Goal: Information Seeking & Learning: Check status

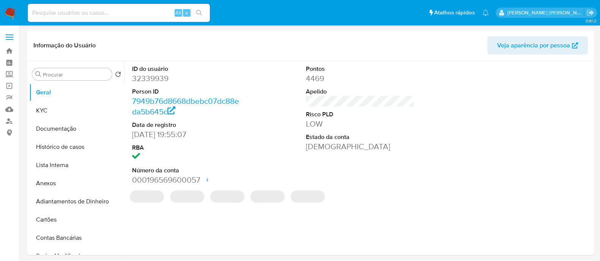
select select "10"
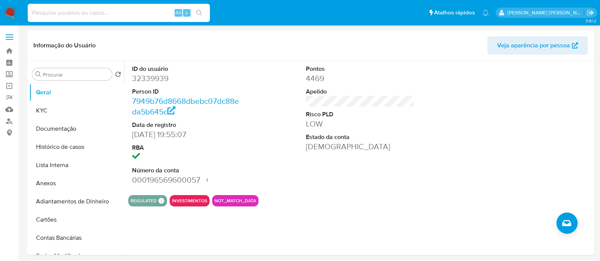
click at [120, 15] on input at bounding box center [119, 13] width 182 height 10
paste input "60288847000145"
type input "60288847000145"
click at [13, 120] on link "Localizador de pessoas" at bounding box center [45, 121] width 90 height 12
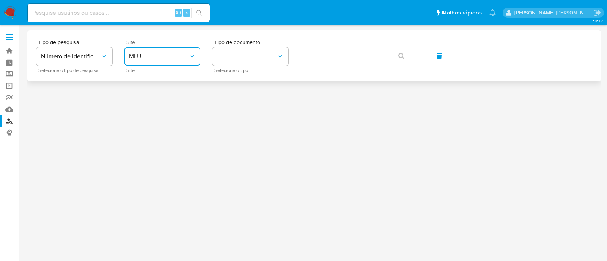
click at [188, 50] on button "MLU" at bounding box center [162, 56] width 76 height 18
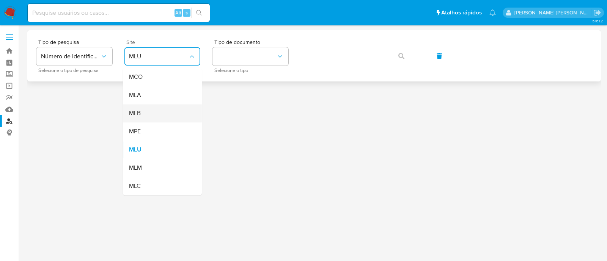
click at [159, 107] on div "MLB" at bounding box center [160, 113] width 62 height 18
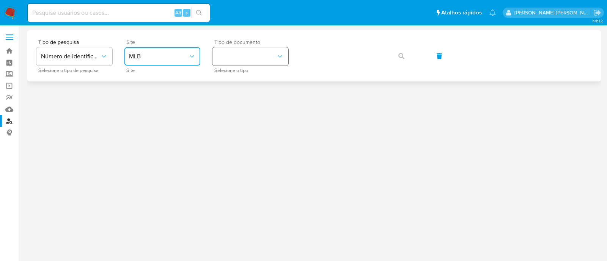
click at [269, 57] on button "identificationType" at bounding box center [250, 56] width 76 height 18
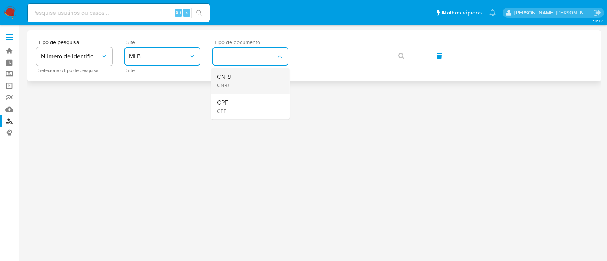
click at [255, 75] on div "CNPJ CNPJ" at bounding box center [248, 81] width 62 height 26
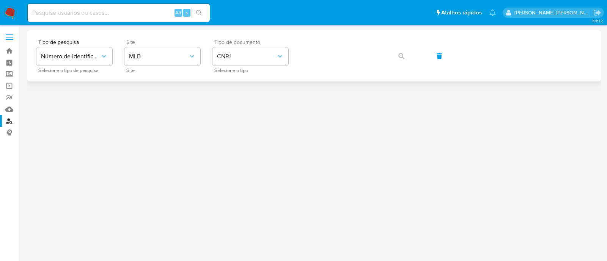
click at [300, 53] on div "Tipo de pesquisa Número de identificação Selecione o tipo de pesquisa Site MLB …" at bounding box center [313, 55] width 555 height 33
click at [394, 58] on button "button" at bounding box center [401, 56] width 26 height 18
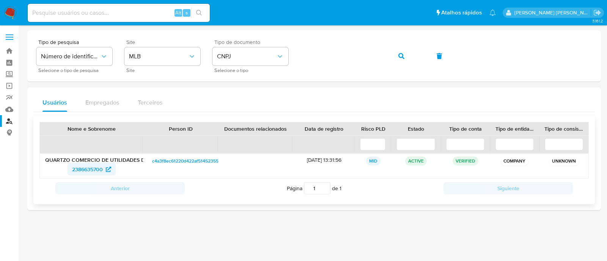
click at [98, 171] on span "2386635700" at bounding box center [87, 169] width 31 height 12
click at [398, 59] on icon "button" at bounding box center [401, 56] width 6 height 6
click at [405, 60] on button "button" at bounding box center [401, 56] width 26 height 18
click at [91, 168] on span "2382668057" at bounding box center [87, 169] width 30 height 12
click at [402, 63] on span "button" at bounding box center [401, 56] width 6 height 17
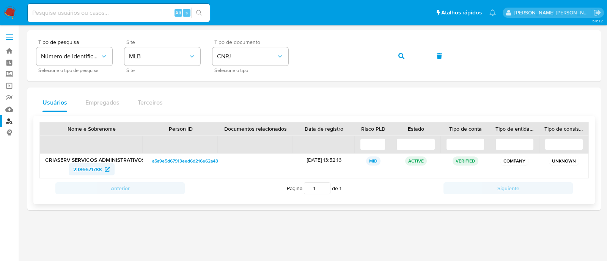
click at [93, 168] on span "2386671788" at bounding box center [87, 169] width 28 height 12
click at [391, 54] on button "button" at bounding box center [401, 56] width 26 height 18
click at [105, 168] on icon at bounding box center [107, 169] width 5 height 5
click at [396, 61] on button "button" at bounding box center [401, 56] width 26 height 18
click at [94, 169] on span "2386635700" at bounding box center [87, 169] width 31 height 12
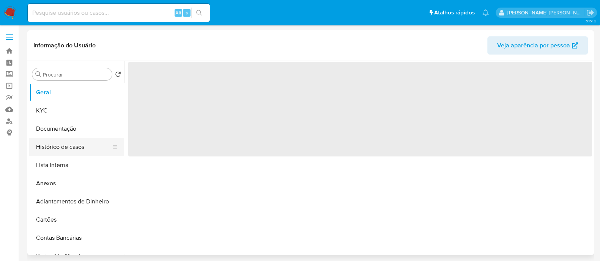
select select "10"
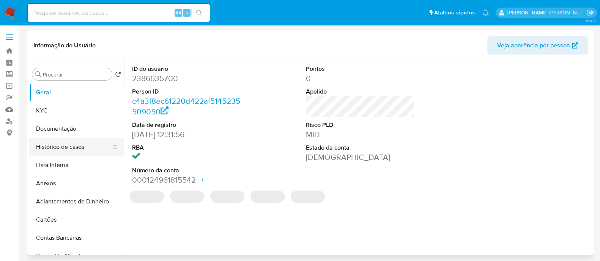
click at [57, 148] on button "Histórico de casos" at bounding box center [73, 147] width 89 height 18
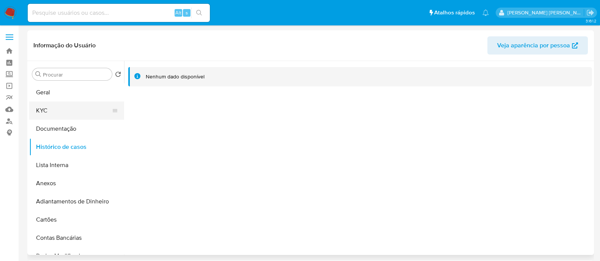
click at [54, 105] on button "KYC" at bounding box center [73, 111] width 89 height 18
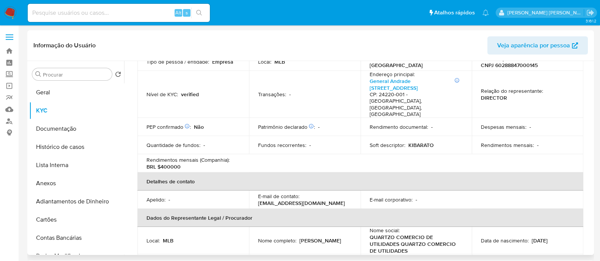
scroll to position [47, 0]
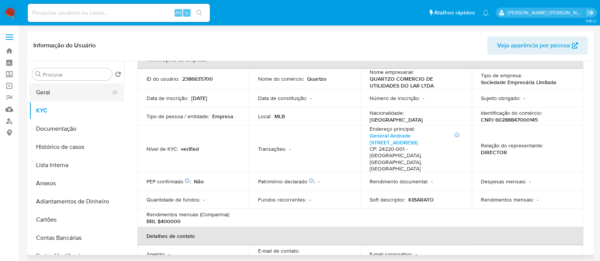
click at [82, 95] on button "Geral" at bounding box center [73, 92] width 89 height 18
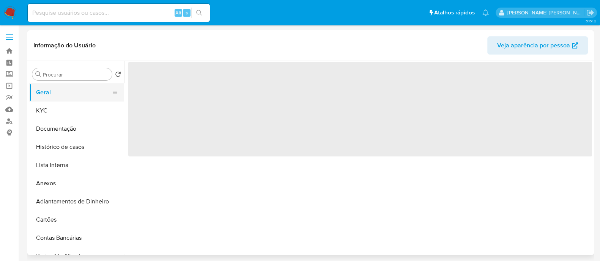
scroll to position [0, 0]
select select "10"
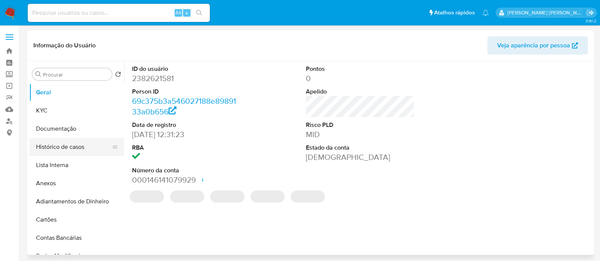
click at [68, 149] on button "Histórico de casos" at bounding box center [73, 147] width 89 height 18
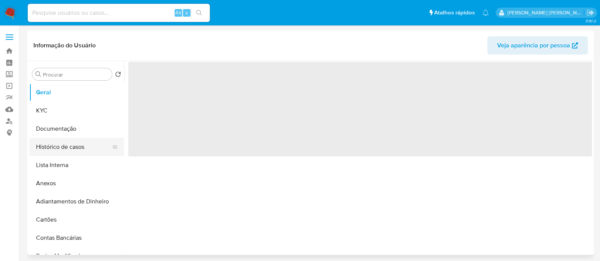
select select "10"
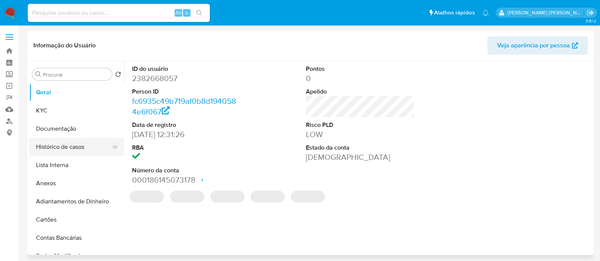
click at [57, 147] on button "Histórico de casos" at bounding box center [73, 147] width 89 height 18
select select "10"
click at [73, 146] on button "Histórico de casos" at bounding box center [73, 147] width 89 height 18
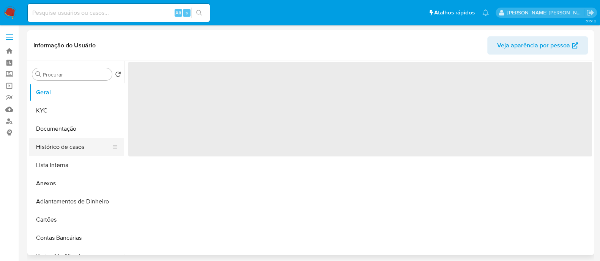
click at [78, 149] on button "Histórico de casos" at bounding box center [73, 147] width 89 height 18
select select "10"
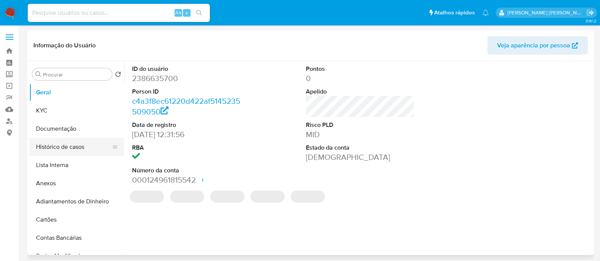
click at [84, 142] on button "Histórico de casos" at bounding box center [73, 147] width 89 height 18
